Goal: Transaction & Acquisition: Subscribe to service/newsletter

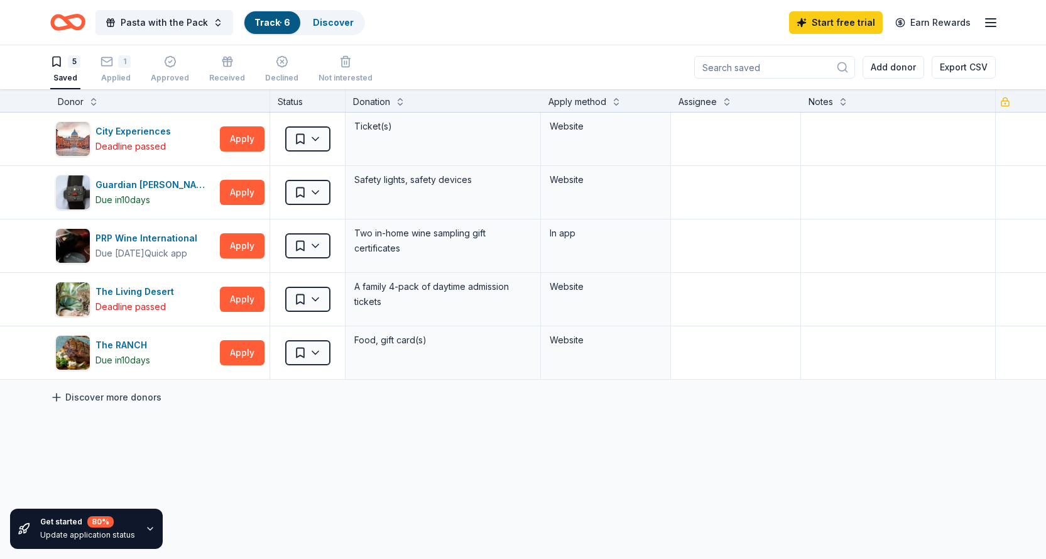
click at [111, 393] on link "Discover more donors" at bounding box center [105, 397] width 111 height 15
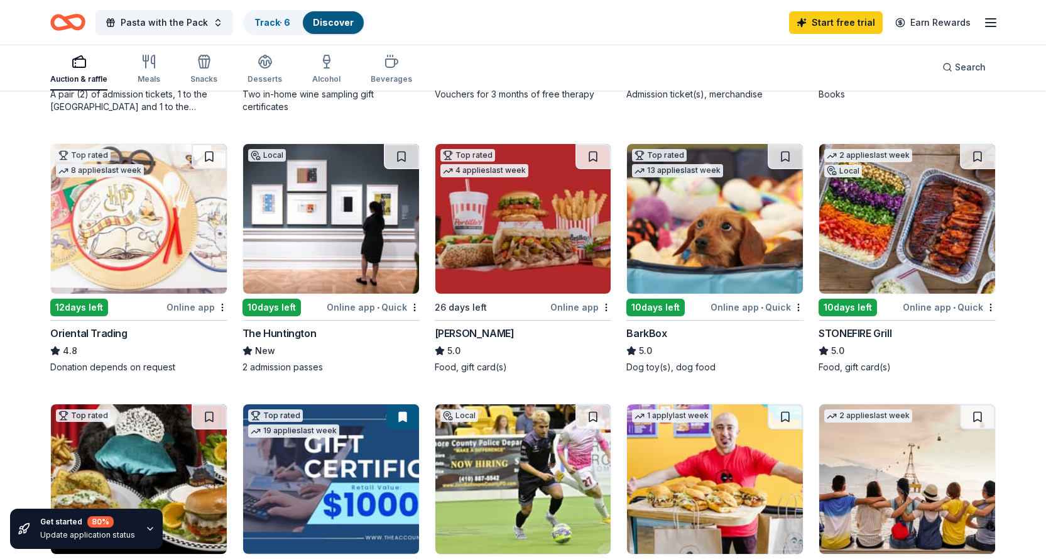
scroll to position [440, 0]
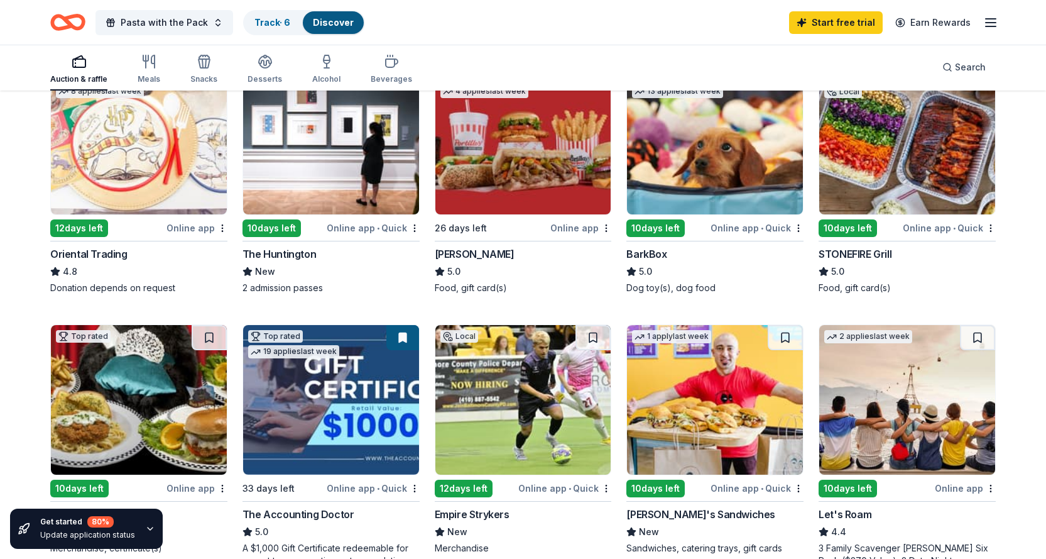
click at [336, 224] on div "Online app • Quick" at bounding box center [373, 228] width 93 height 16
click at [285, 254] on div "The Huntington" at bounding box center [280, 253] width 74 height 15
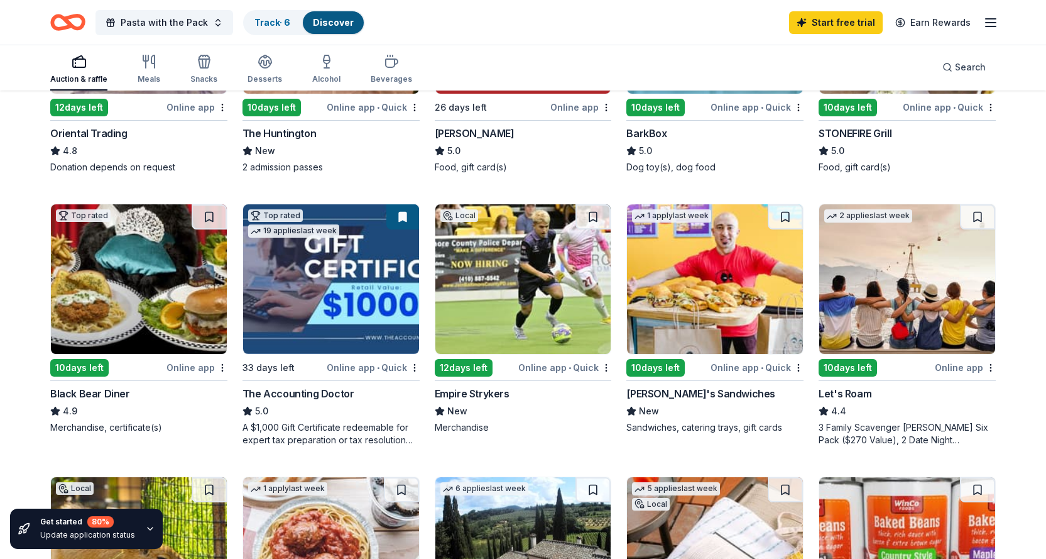
scroll to position [566, 0]
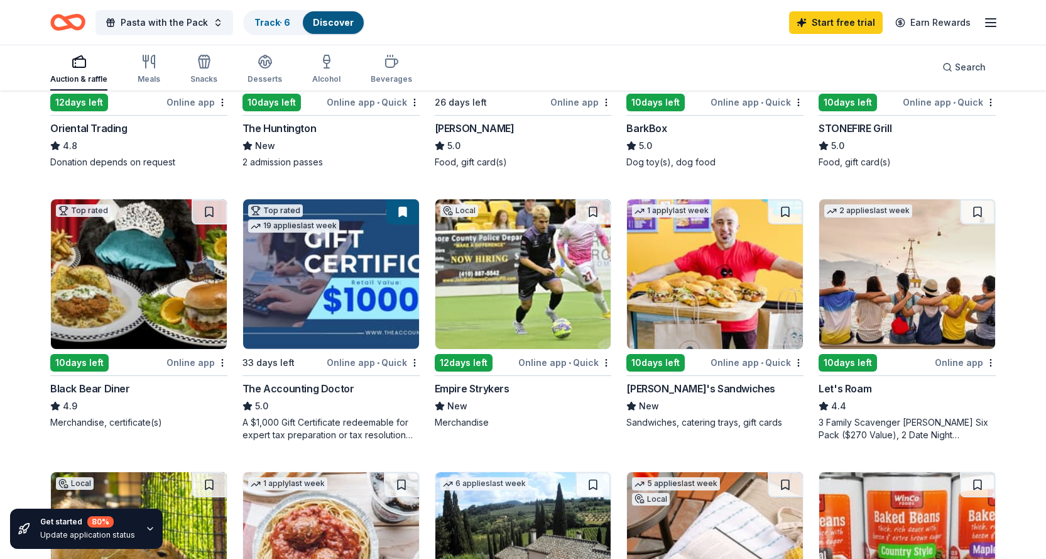
click at [540, 306] on img at bounding box center [523, 274] width 176 height 150
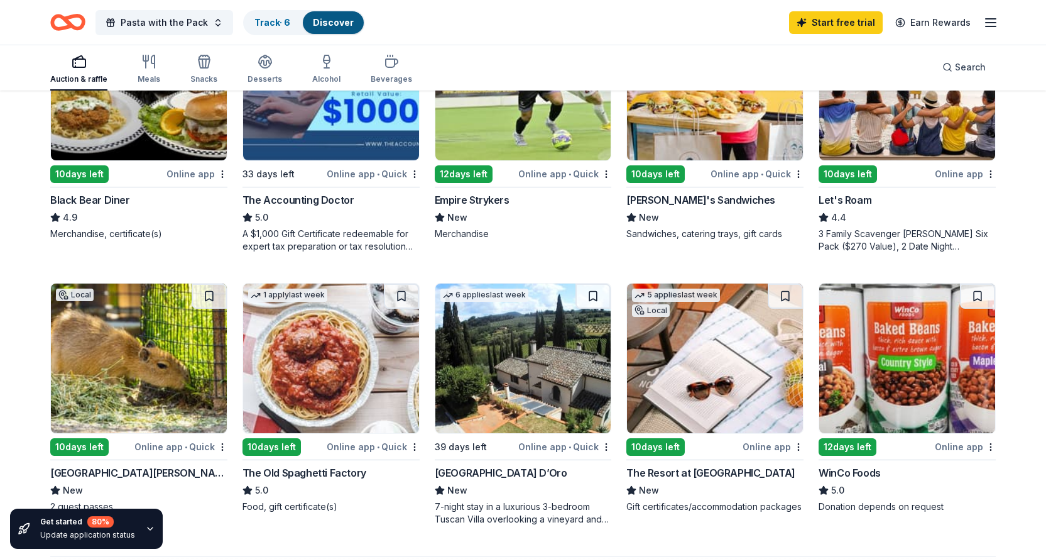
scroll to position [880, 0]
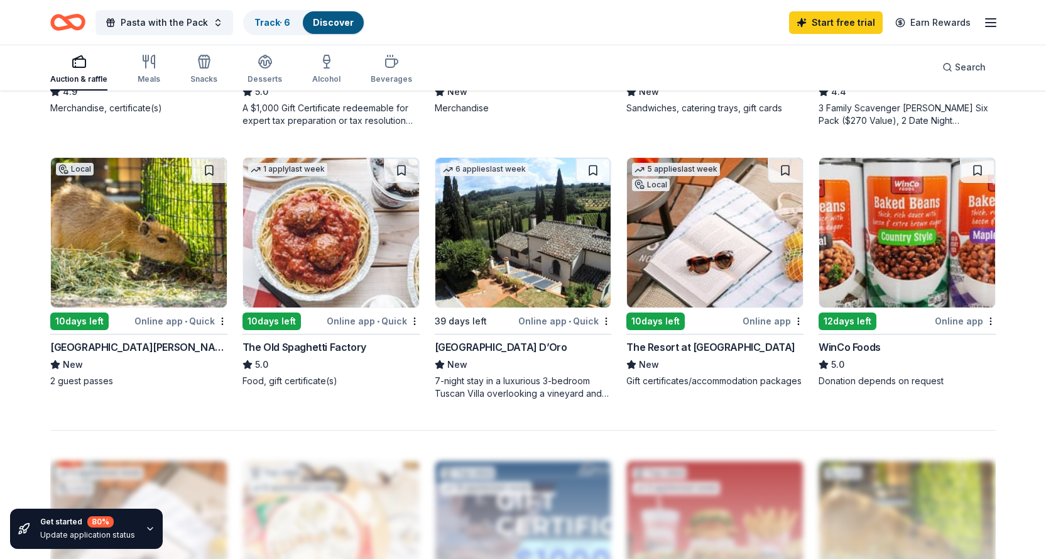
click at [290, 317] on div "10 days left" at bounding box center [272, 321] width 58 height 18
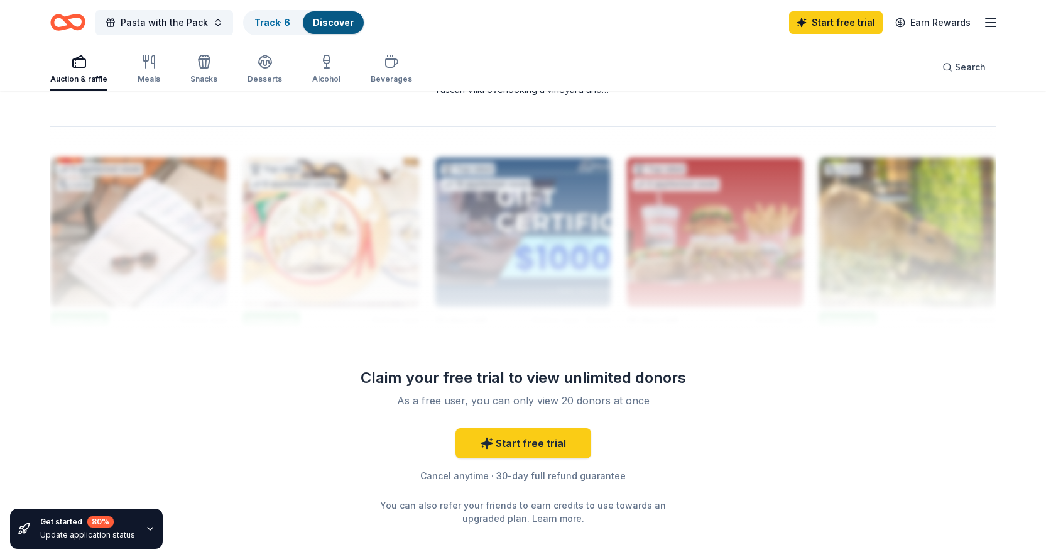
scroll to position [1194, 0]
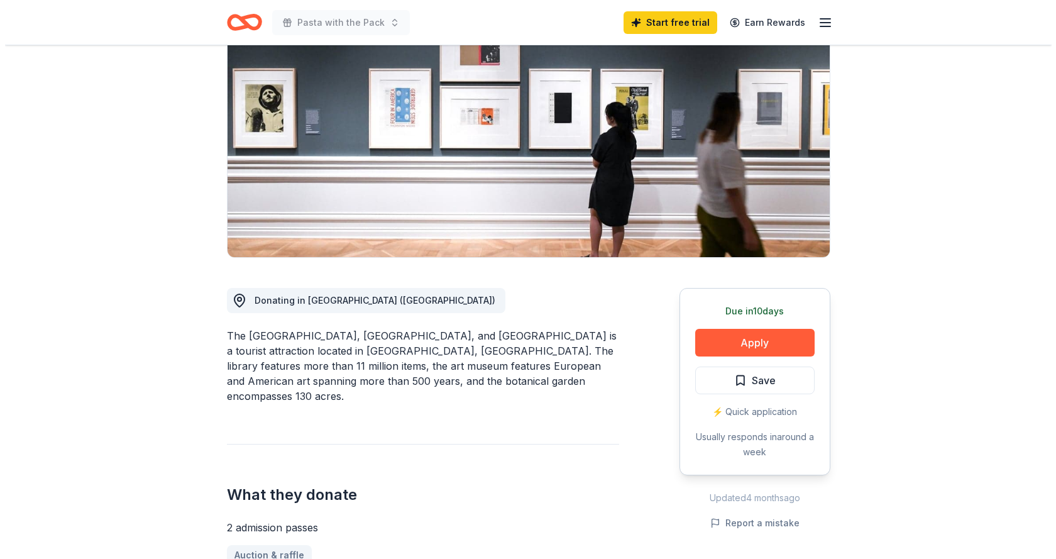
scroll to position [126, 0]
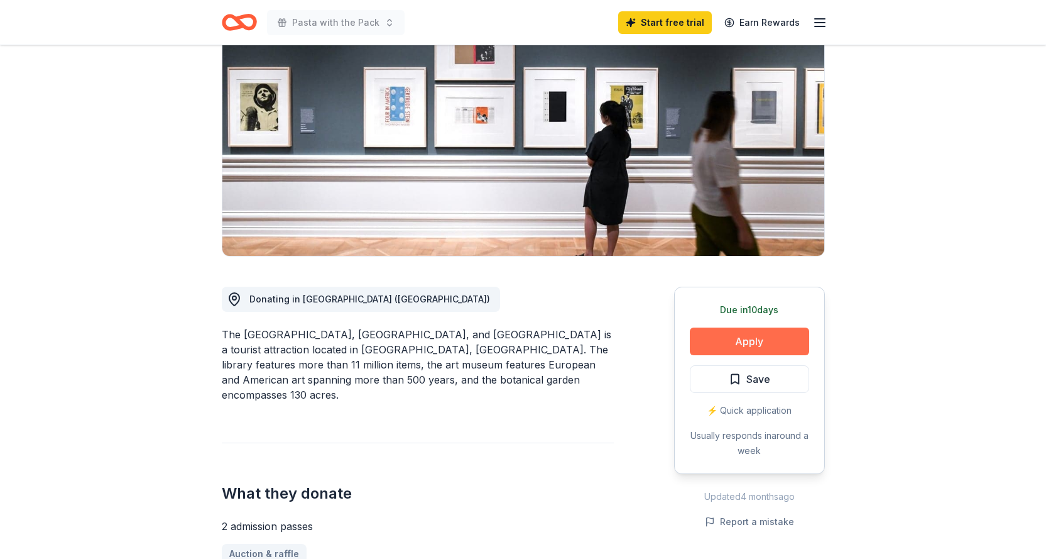
click at [724, 349] on button "Apply" at bounding box center [749, 341] width 119 height 28
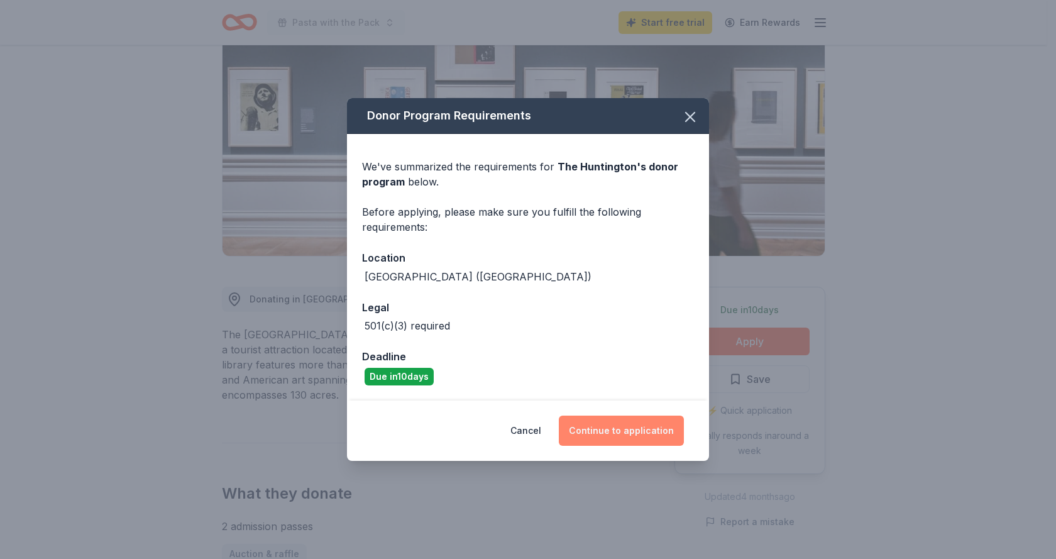
click at [621, 429] on button "Continue to application" at bounding box center [621, 430] width 125 height 30
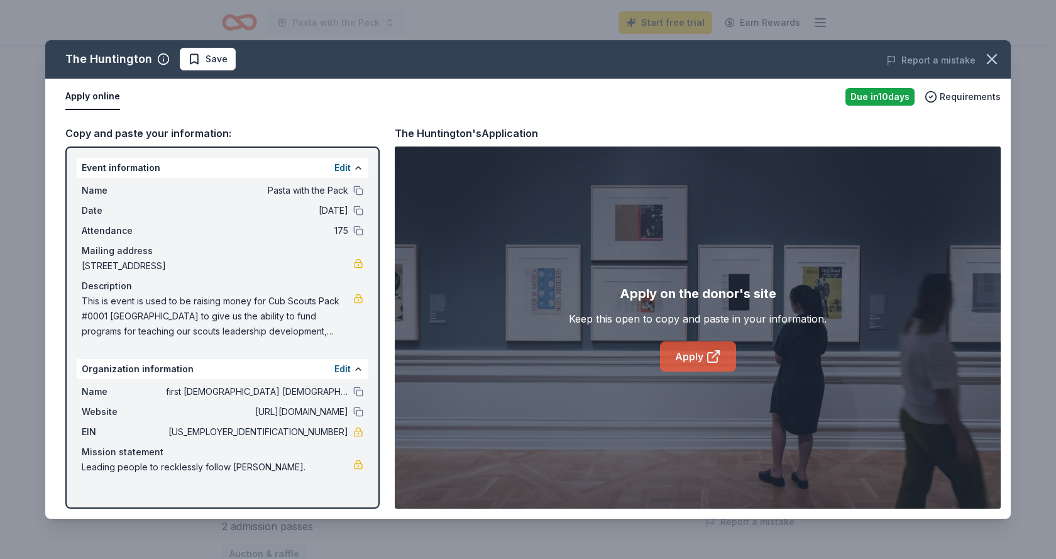
click at [691, 356] on link "Apply" at bounding box center [698, 356] width 76 height 30
click at [941, 65] on button "Report a mistake" at bounding box center [930, 60] width 89 height 15
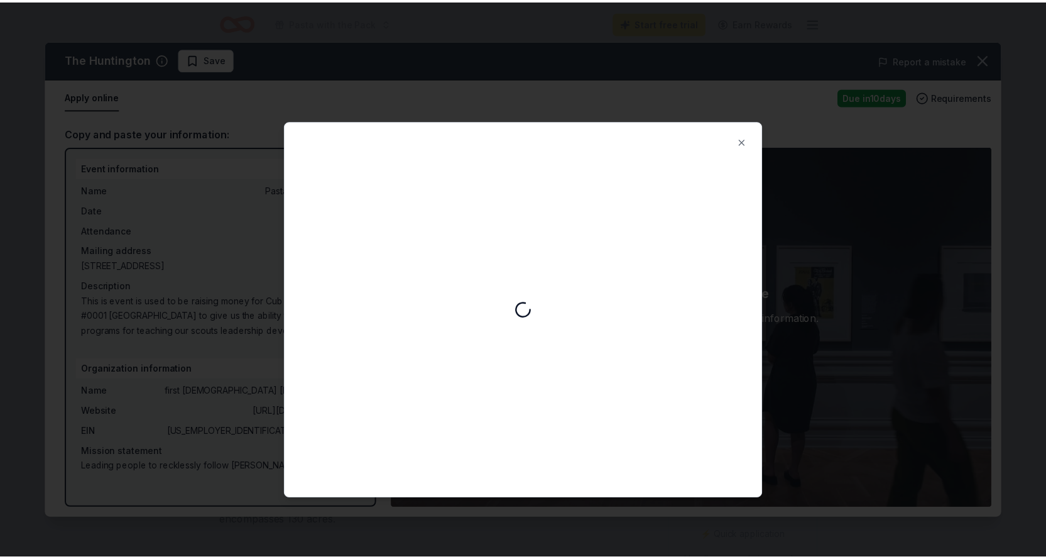
scroll to position [0, 0]
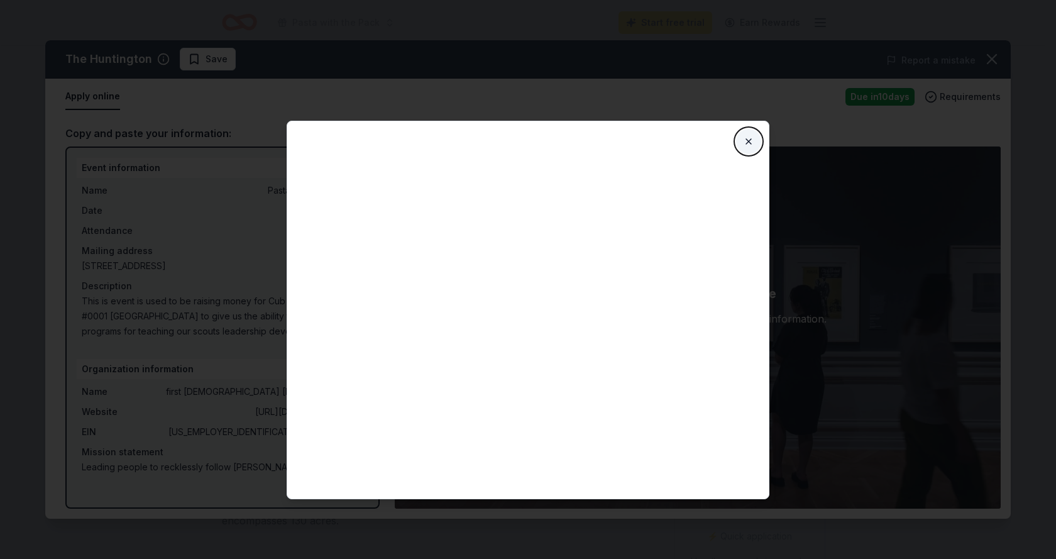
click at [746, 141] on button "Close" at bounding box center [748, 141] width 25 height 25
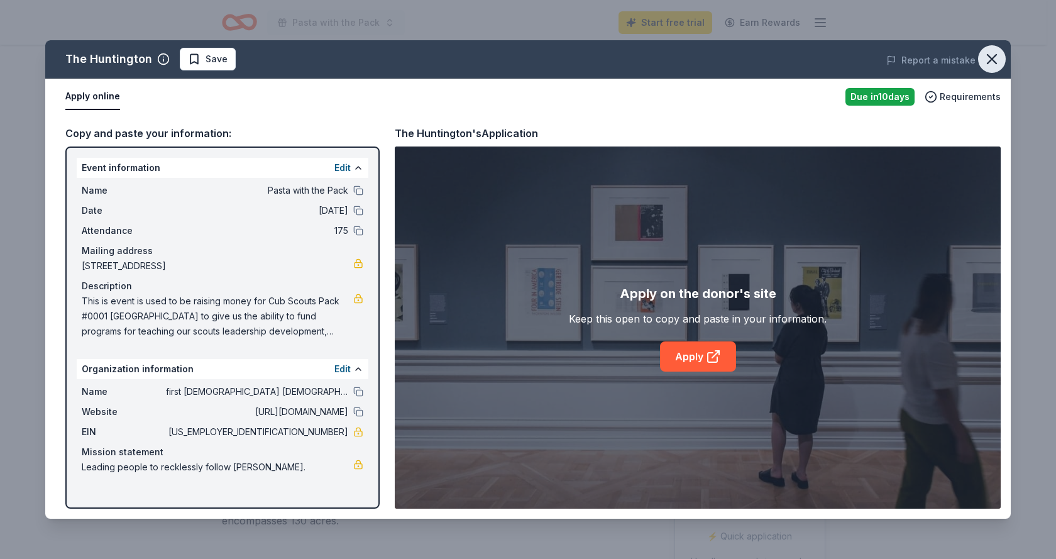
click at [989, 55] on icon "button" at bounding box center [992, 59] width 18 height 18
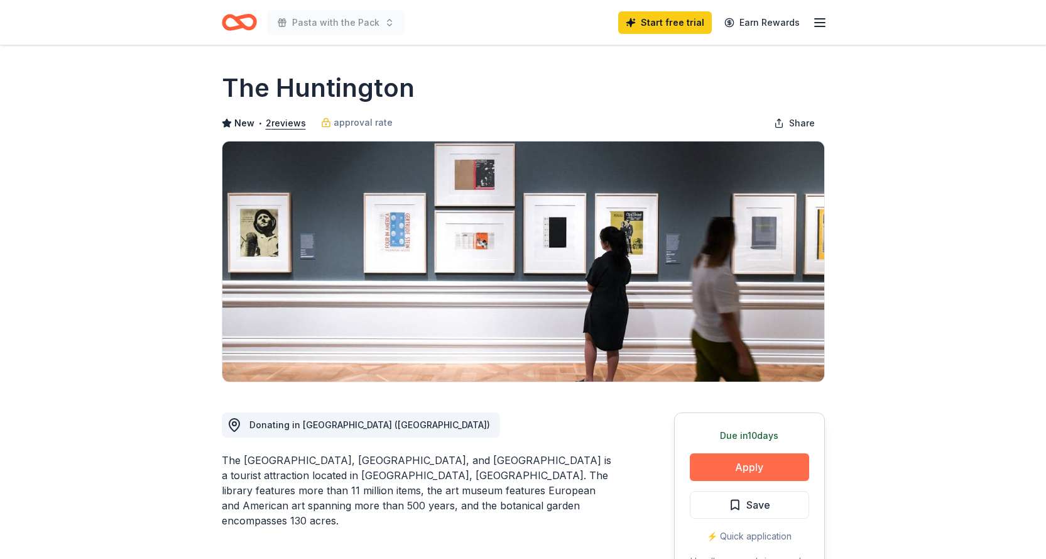
click at [750, 466] on button "Apply" at bounding box center [749, 467] width 119 height 28
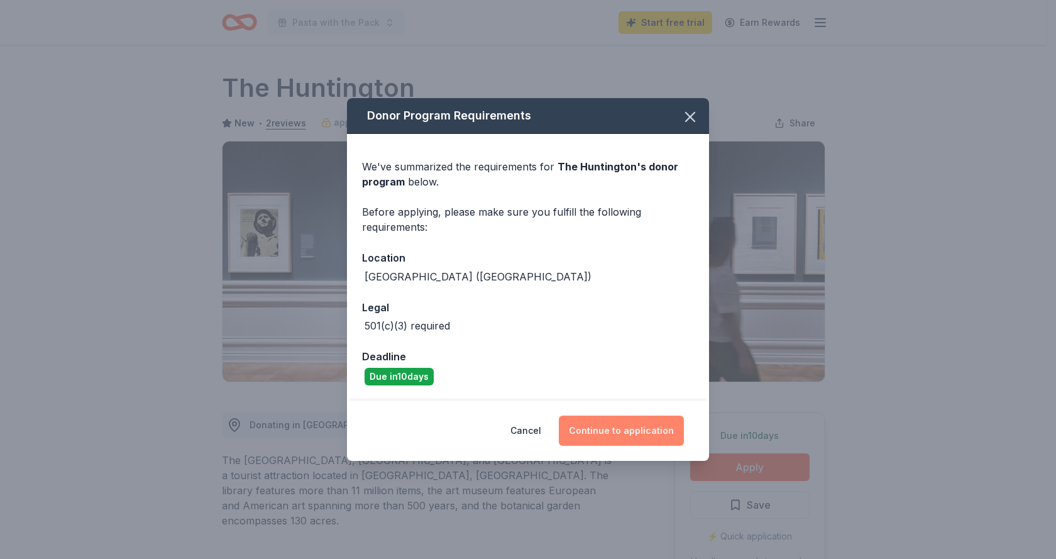
click at [621, 430] on button "Continue to application" at bounding box center [621, 430] width 125 height 30
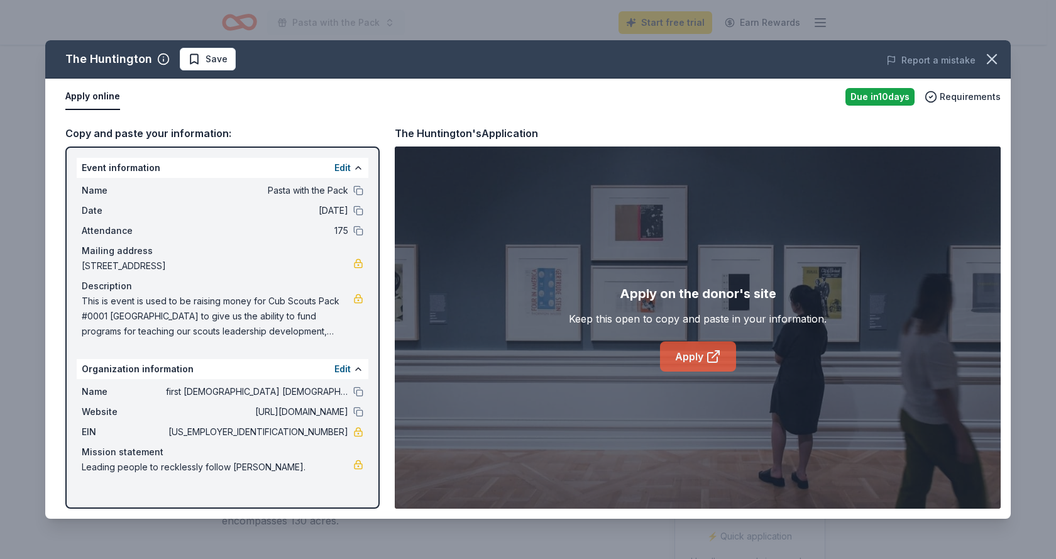
click at [689, 350] on link "Apply" at bounding box center [698, 356] width 76 height 30
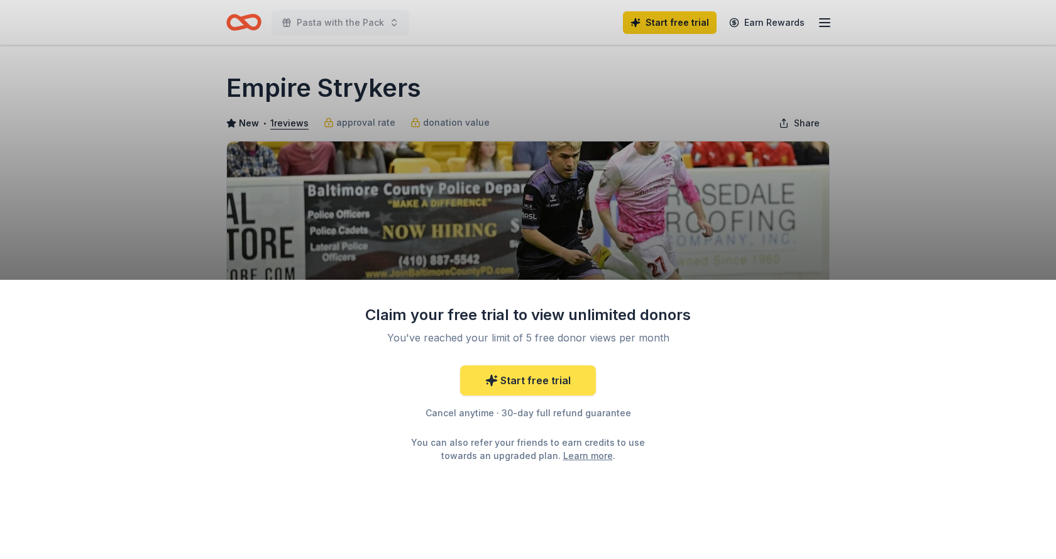
click at [527, 381] on link "Start free trial" at bounding box center [528, 380] width 136 height 30
click at [563, 381] on link "Start free trial" at bounding box center [528, 380] width 136 height 30
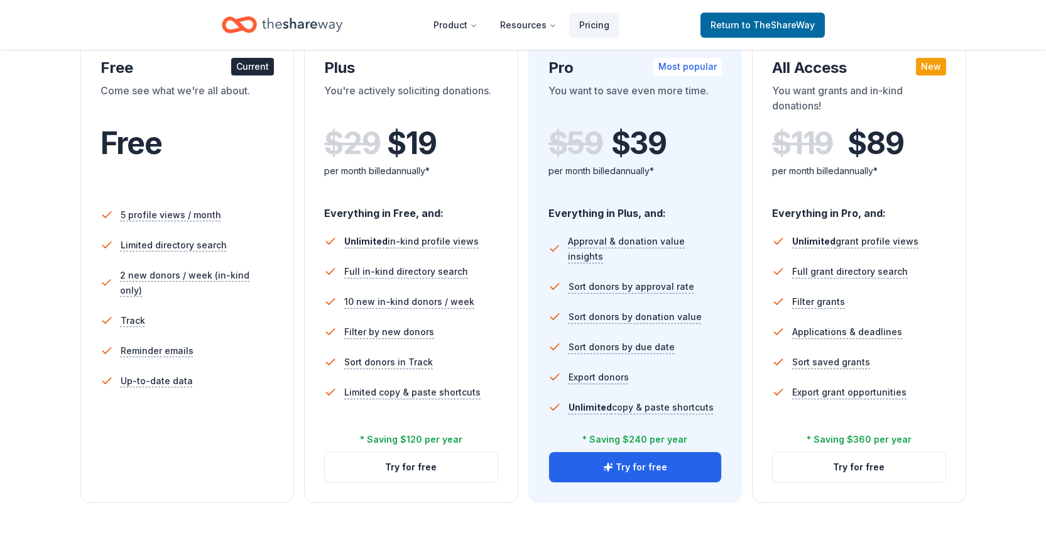
scroll to position [314, 0]
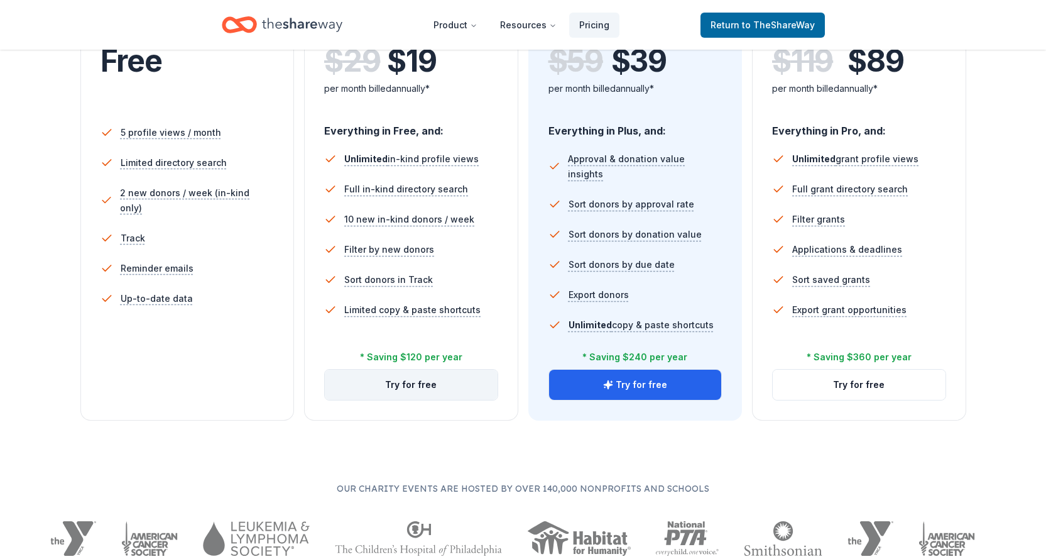
click at [429, 395] on button "Try for free" at bounding box center [411, 384] width 173 height 30
